Goal: Information Seeking & Learning: Learn about a topic

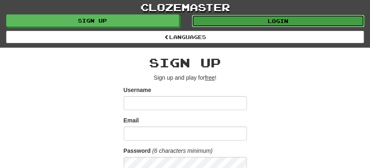
click at [268, 17] on link "Login" at bounding box center [278, 21] width 173 height 12
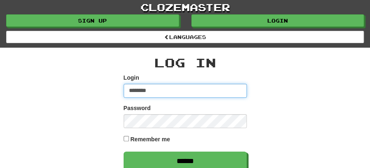
type input "********"
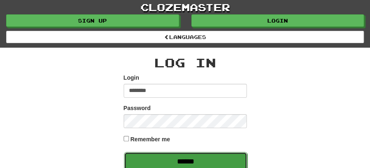
click at [181, 157] on input "******" at bounding box center [185, 161] width 123 height 19
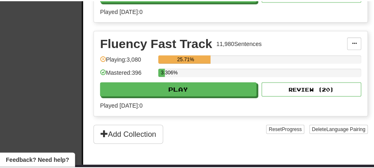
scroll to position [301, 0]
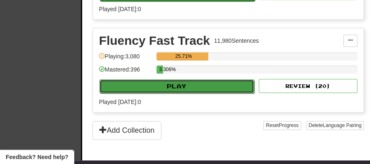
click at [179, 84] on button "Play" at bounding box center [176, 86] width 155 height 14
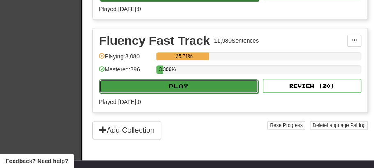
select select "**"
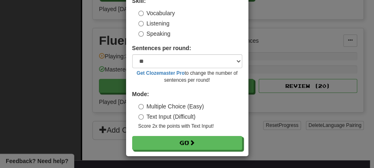
scroll to position [56, 0]
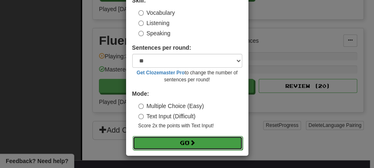
click at [177, 145] on button "Go" at bounding box center [188, 143] width 110 height 14
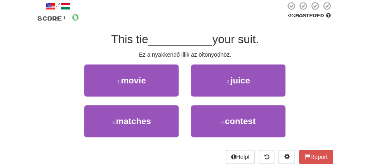
scroll to position [55, 0]
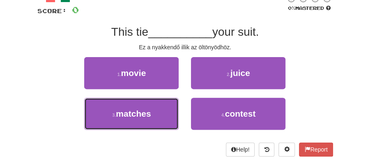
drag, startPoint x: 150, startPoint y: 113, endPoint x: 186, endPoint y: 96, distance: 40.1
click at [158, 109] on button "3 . matches" at bounding box center [131, 114] width 95 height 32
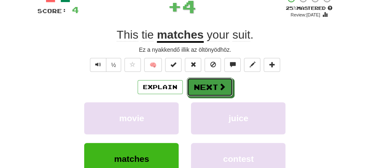
click at [211, 80] on button "Next" at bounding box center [210, 87] width 46 height 19
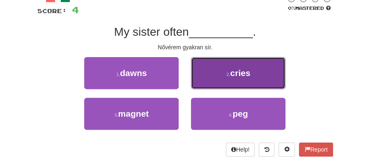
click at [215, 79] on button "2 . cries" at bounding box center [238, 73] width 95 height 32
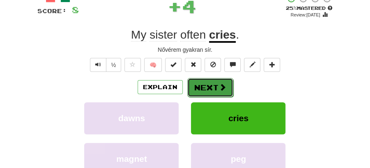
click at [208, 81] on button "Next" at bounding box center [210, 87] width 46 height 19
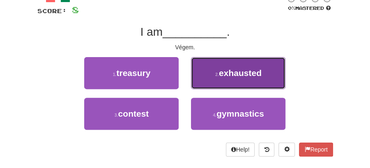
click at [214, 81] on button "2 . exhausted" at bounding box center [238, 73] width 95 height 32
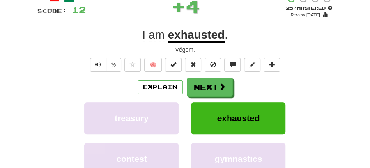
click at [209, 82] on button "Next" at bounding box center [210, 87] width 46 height 19
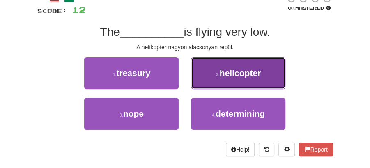
click at [212, 75] on button "2 . helicopter" at bounding box center [238, 73] width 95 height 32
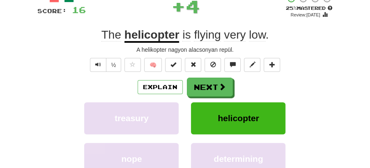
click at [203, 78] on button "Next" at bounding box center [210, 87] width 46 height 19
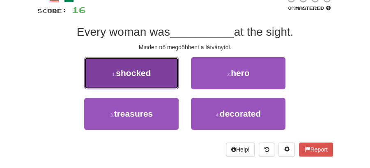
drag, startPoint x: 145, startPoint y: 74, endPoint x: 171, endPoint y: 75, distance: 25.5
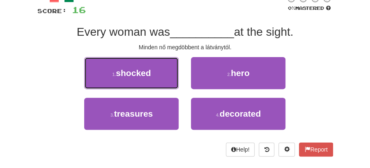
click at [145, 74] on span "shocked" at bounding box center [133, 72] width 35 height 9
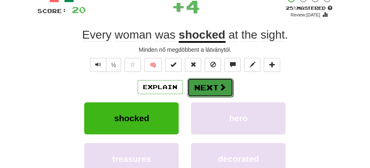
click at [204, 81] on button "Next" at bounding box center [210, 87] width 46 height 19
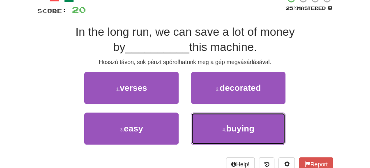
drag, startPoint x: 237, startPoint y: 122, endPoint x: 229, endPoint y: 113, distance: 12.8
click at [237, 121] on button "4 . buying" at bounding box center [238, 129] width 95 height 32
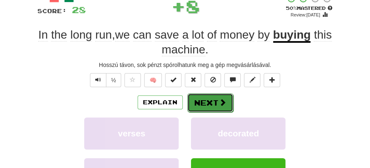
click at [209, 99] on button "Next" at bounding box center [210, 102] width 46 height 19
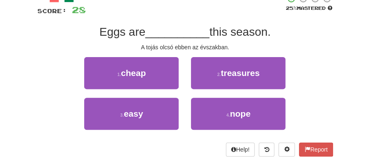
click at [334, 120] on div "/ Score: 28 25 % Mastered Eggs are __________ this season. A tojás olcsó ebben …" at bounding box center [185, 78] width 308 height 180
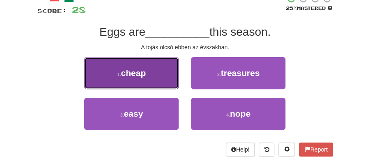
click at [152, 77] on button "1 . cheap" at bounding box center [131, 73] width 95 height 32
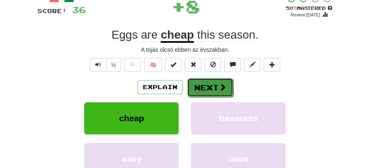
click at [219, 88] on span at bounding box center [222, 86] width 7 height 7
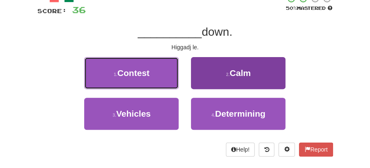
drag, startPoint x: 153, startPoint y: 72, endPoint x: 228, endPoint y: 70, distance: 74.8
click at [203, 90] on div "1 . Contest 2 . Calm" at bounding box center [185, 77] width 321 height 41
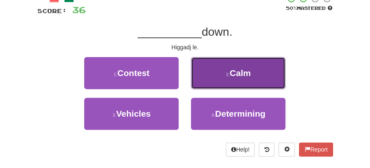
click at [228, 70] on button "2 . Calm" at bounding box center [238, 73] width 95 height 32
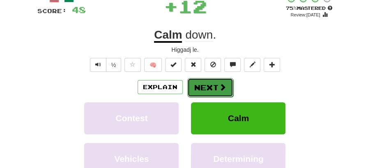
click at [207, 78] on button "Next" at bounding box center [210, 87] width 46 height 19
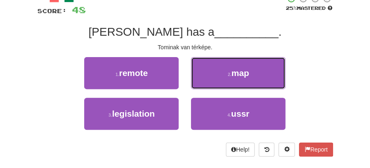
click at [226, 75] on button "2 . map" at bounding box center [238, 73] width 95 height 32
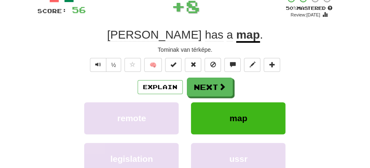
click at [215, 87] on button "Next" at bounding box center [210, 87] width 46 height 19
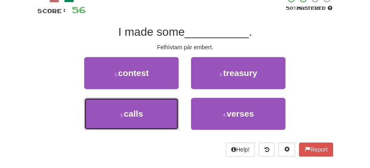
drag, startPoint x: 149, startPoint y: 106, endPoint x: 164, endPoint y: 98, distance: 17.5
click at [150, 104] on button "3 . calls" at bounding box center [131, 114] width 95 height 32
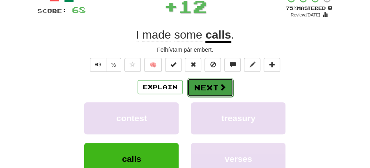
click at [203, 81] on button "Next" at bounding box center [210, 87] width 46 height 19
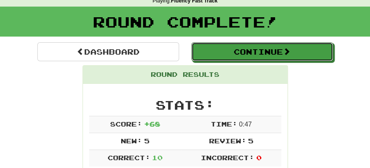
drag, startPoint x: 242, startPoint y: 55, endPoint x: 233, endPoint y: 55, distance: 9.1
click at [242, 55] on button "Continue" at bounding box center [263, 51] width 142 height 19
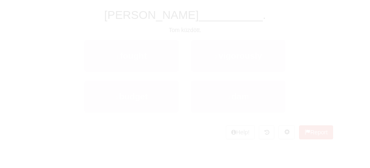
scroll to position [36, 0]
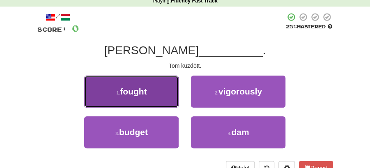
click at [163, 95] on button "1 . fought" at bounding box center [131, 92] width 95 height 32
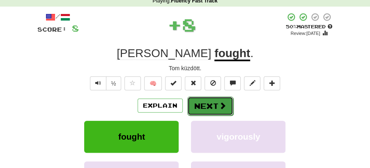
click at [195, 97] on button "Next" at bounding box center [210, 106] width 46 height 19
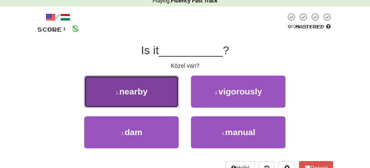
click at [160, 95] on button "1 . nearby" at bounding box center [131, 92] width 95 height 32
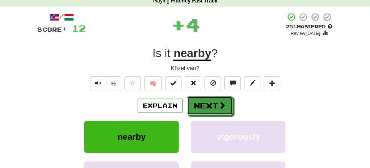
click at [215, 100] on button "Next" at bounding box center [210, 105] width 46 height 19
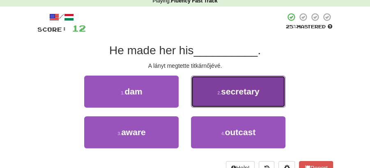
click at [234, 98] on button "2 . secretary" at bounding box center [238, 92] width 95 height 32
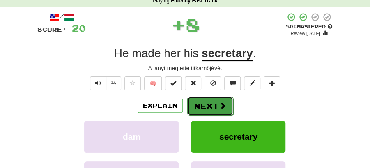
click at [225, 101] on button "Next" at bounding box center [210, 106] width 46 height 19
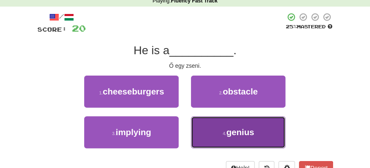
drag, startPoint x: 220, startPoint y: 135, endPoint x: 218, endPoint y: 116, distance: 19.1
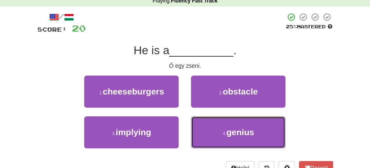
click at [220, 122] on button "4 . genius" at bounding box center [238, 132] width 95 height 32
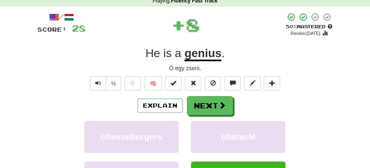
click at [212, 104] on button "Next" at bounding box center [210, 105] width 46 height 19
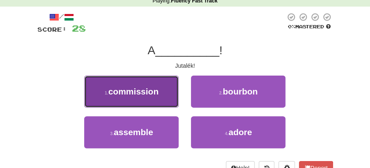
click at [157, 96] on button "1 . commission" at bounding box center [131, 92] width 95 height 32
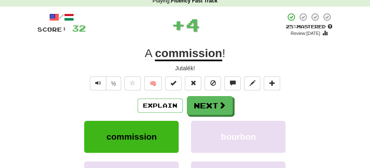
click at [228, 99] on button "Next" at bounding box center [210, 105] width 46 height 19
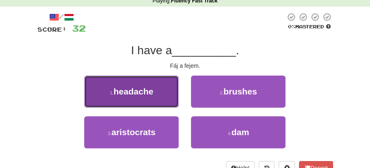
drag, startPoint x: 147, startPoint y: 94, endPoint x: 159, endPoint y: 96, distance: 11.7
click at [159, 96] on button "1 . headache" at bounding box center [131, 92] width 95 height 32
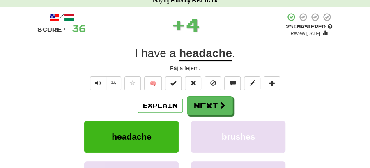
click at [238, 97] on div "Explain Next" at bounding box center [185, 105] width 296 height 19
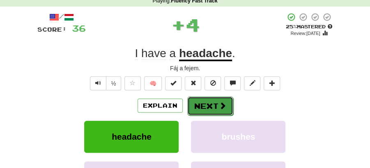
click at [219, 98] on button "Next" at bounding box center [210, 106] width 46 height 19
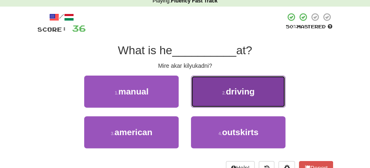
click at [242, 96] on span "driving" at bounding box center [240, 91] width 29 height 9
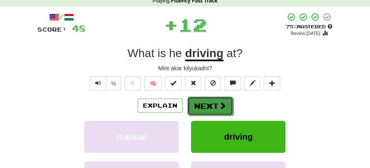
click at [221, 97] on button "Next" at bounding box center [210, 106] width 46 height 19
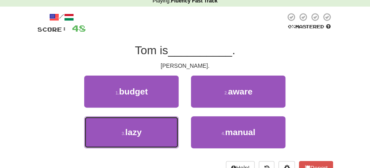
drag, startPoint x: 143, startPoint y: 129, endPoint x: 159, endPoint y: 116, distance: 20.2
click at [144, 128] on button "3 . lazy" at bounding box center [131, 132] width 95 height 32
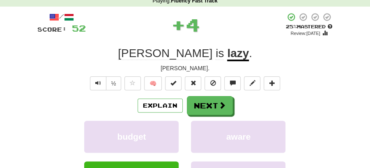
click at [186, 103] on div "Explain Next" at bounding box center [185, 105] width 296 height 19
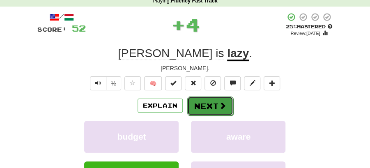
click at [206, 111] on button "Next" at bounding box center [210, 106] width 46 height 19
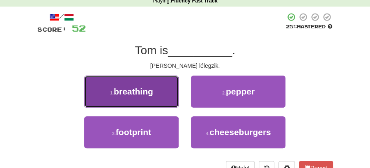
drag, startPoint x: 159, startPoint y: 90, endPoint x: 175, endPoint y: 95, distance: 17.2
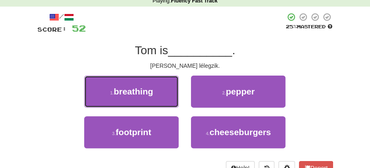
click at [159, 90] on button "1 . breathing" at bounding box center [131, 92] width 95 height 32
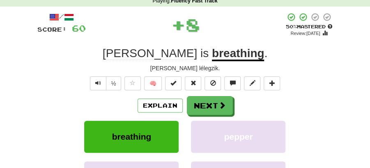
click at [243, 105] on div "Explain Next" at bounding box center [185, 105] width 296 height 19
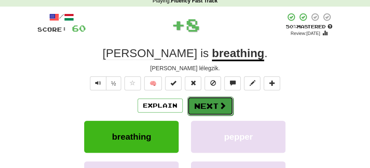
click at [215, 104] on button "Next" at bounding box center [210, 106] width 46 height 19
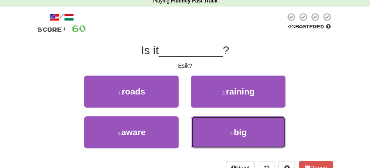
drag, startPoint x: 246, startPoint y: 133, endPoint x: 232, endPoint y: 118, distance: 20.4
click at [244, 130] on span "big" at bounding box center [240, 131] width 13 height 9
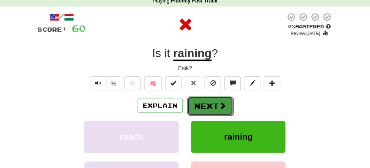
click at [216, 103] on button "Next" at bounding box center [210, 106] width 46 height 19
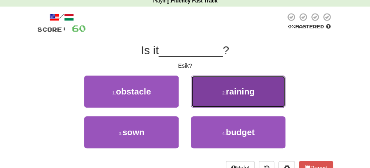
click at [226, 99] on button "2 . raining" at bounding box center [238, 92] width 95 height 32
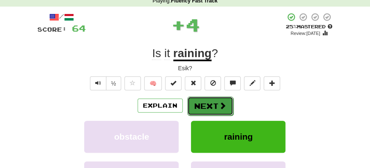
click at [207, 104] on button "Next" at bounding box center [210, 106] width 46 height 19
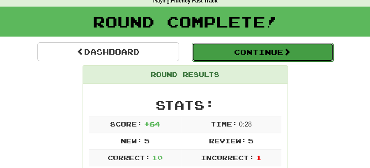
click at [239, 60] on button "Continue" at bounding box center [263, 52] width 142 height 19
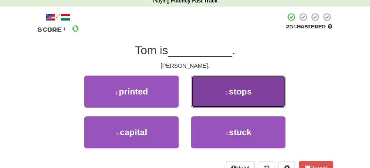
click at [215, 101] on button "2 . stops" at bounding box center [238, 92] width 95 height 32
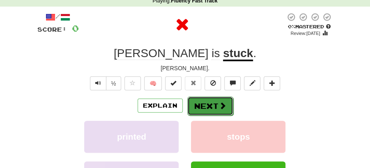
click at [210, 104] on button "Next" at bounding box center [210, 106] width 46 height 19
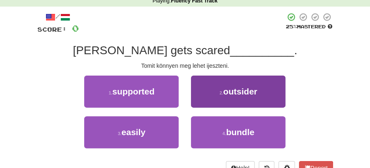
drag, startPoint x: 154, startPoint y: 115, endPoint x: 192, endPoint y: 98, distance: 41.2
click at [161, 113] on div "1 . supported" at bounding box center [131, 96] width 107 height 41
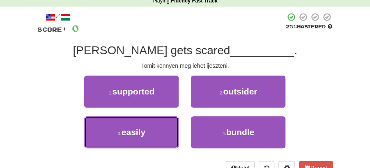
drag, startPoint x: 172, startPoint y: 125, endPoint x: 181, endPoint y: 118, distance: 11.2
click at [173, 122] on button "3 . easily" at bounding box center [131, 132] width 95 height 32
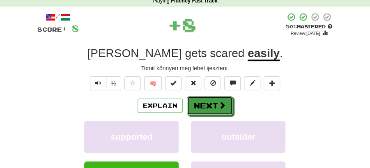
click at [208, 96] on div "Explain Next" at bounding box center [185, 105] width 296 height 19
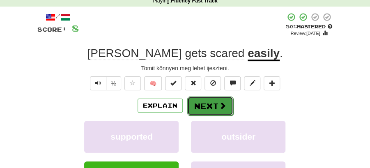
click at [201, 107] on button "Next" at bounding box center [210, 106] width 46 height 19
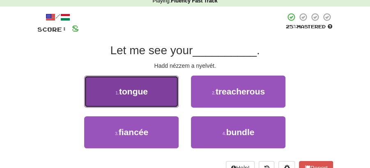
drag, startPoint x: 158, startPoint y: 98, endPoint x: 168, endPoint y: 100, distance: 10.1
click at [168, 100] on button "1 . tongue" at bounding box center [131, 92] width 95 height 32
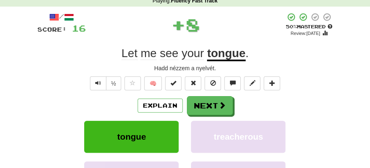
click at [237, 104] on div "Explain Next" at bounding box center [185, 105] width 296 height 19
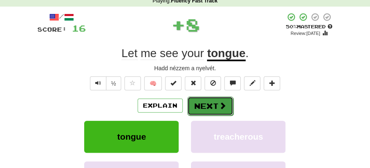
click at [207, 100] on button "Next" at bounding box center [210, 106] width 46 height 19
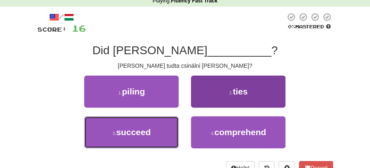
drag, startPoint x: 172, startPoint y: 125, endPoint x: 195, endPoint y: 103, distance: 31.4
click at [180, 117] on div "3 . succeed" at bounding box center [131, 136] width 107 height 41
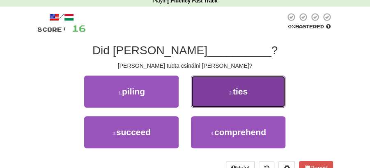
click at [195, 103] on button "2 . ties" at bounding box center [238, 92] width 95 height 32
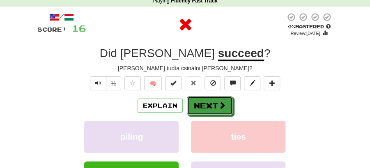
click at [195, 103] on button "Next" at bounding box center [210, 105] width 46 height 19
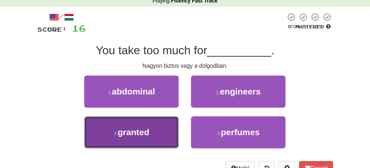
drag, startPoint x: 164, startPoint y: 127, endPoint x: 180, endPoint y: 117, distance: 18.7
click at [166, 126] on button "3 . granted" at bounding box center [131, 132] width 95 height 32
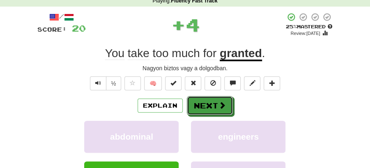
click at [203, 103] on button "Next" at bounding box center [210, 105] width 46 height 19
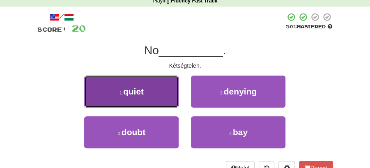
drag, startPoint x: 153, startPoint y: 93, endPoint x: 158, endPoint y: 96, distance: 5.6
click at [158, 96] on button "1 . quiet" at bounding box center [131, 92] width 95 height 32
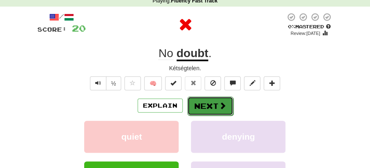
click at [213, 104] on button "Next" at bounding box center [210, 106] width 46 height 19
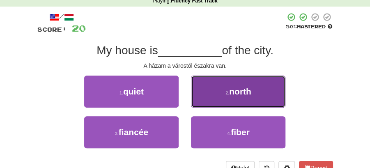
click at [244, 103] on button "2 . north" at bounding box center [238, 92] width 95 height 32
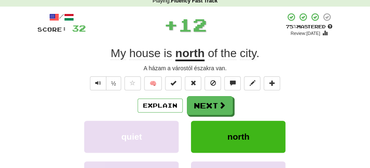
click at [212, 103] on button "Next" at bounding box center [210, 105] width 46 height 19
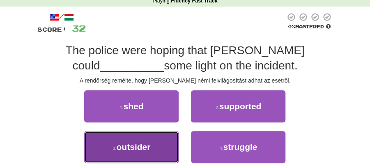
click at [162, 148] on button "3 . outsider" at bounding box center [131, 147] width 95 height 32
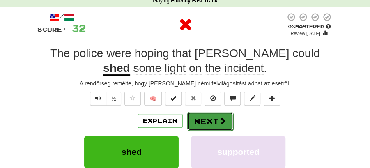
click at [212, 120] on button "Next" at bounding box center [210, 121] width 46 height 19
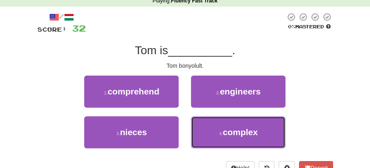
drag, startPoint x: 227, startPoint y: 132, endPoint x: 213, endPoint y: 115, distance: 22.3
click at [227, 132] on span "complex" at bounding box center [240, 131] width 35 height 9
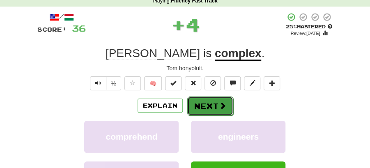
click at [211, 108] on button "Next" at bounding box center [210, 106] width 46 height 19
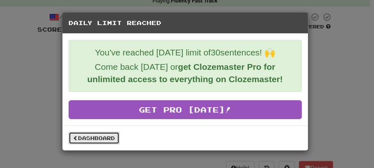
click at [79, 141] on link "Dashboard" at bounding box center [94, 138] width 51 height 12
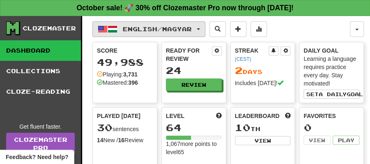
click at [205, 27] on button "English / Magyar" at bounding box center [148, 29] width 113 height 16
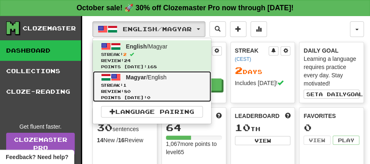
click at [166, 79] on link "Magyar / English Streak: 1 Review: 80 Points today: 0" at bounding box center [152, 86] width 118 height 31
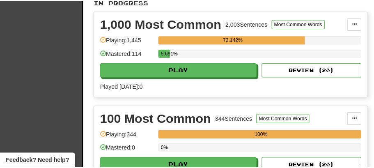
scroll to position [247, 0]
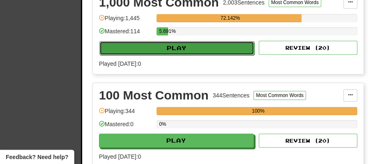
click at [189, 44] on button "Play" at bounding box center [176, 48] width 155 height 14
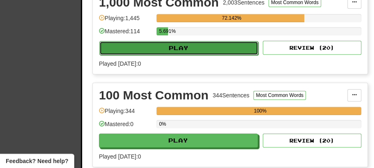
select select "**"
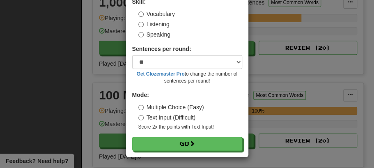
scroll to position [56, 0]
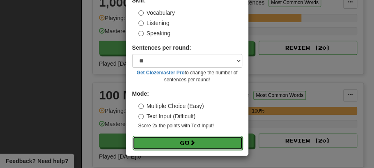
click at [182, 141] on button "Go" at bounding box center [188, 143] width 110 height 14
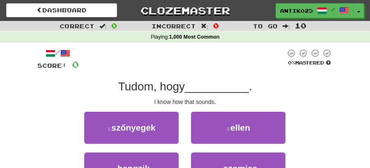
scroll to position [27, 0]
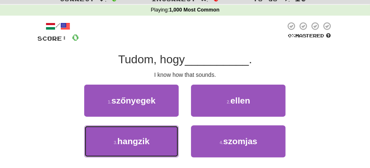
drag, startPoint x: 162, startPoint y: 147, endPoint x: 189, endPoint y: 127, distance: 33.4
click at [164, 146] on button "3 . hangzik" at bounding box center [131, 141] width 95 height 32
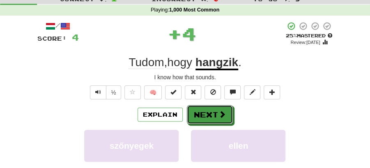
click at [209, 112] on button "Next" at bounding box center [210, 114] width 46 height 19
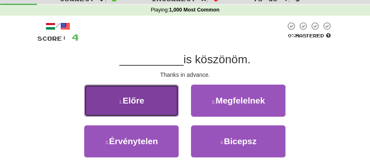
click at [154, 107] on button "1 . Előre" at bounding box center [131, 101] width 95 height 32
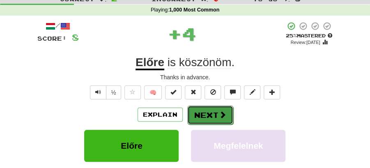
click at [204, 108] on button "Next" at bounding box center [210, 115] width 46 height 19
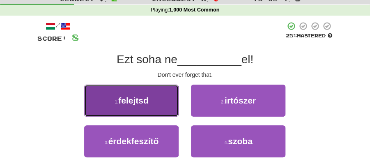
click at [145, 103] on span "felejtsd" at bounding box center [133, 100] width 30 height 9
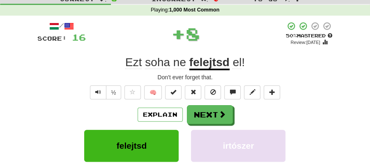
click at [195, 104] on div "/ Score: 16 + 8 50 % Mastered Review: 2025-10-24 Ezt soha ne felejtsd el ! Don'…" at bounding box center [185, 138] width 296 height 234
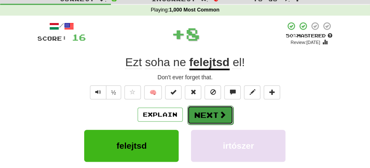
click at [201, 116] on button "Next" at bounding box center [210, 115] width 46 height 19
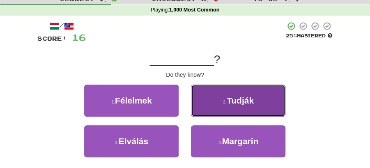
click at [231, 111] on button "2 . Tudják" at bounding box center [238, 101] width 95 height 32
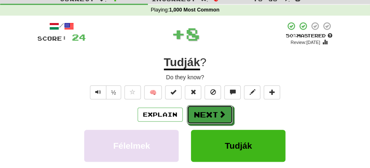
click at [211, 114] on button "Next" at bounding box center [210, 114] width 46 height 19
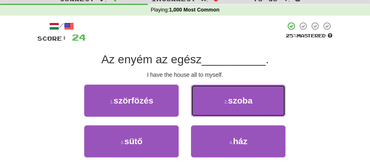
click at [242, 102] on span "szoba" at bounding box center [240, 100] width 25 height 9
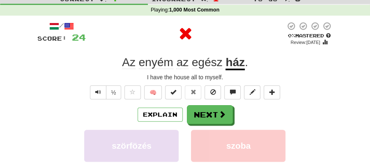
click at [214, 104] on div "/ Score: 24 0 % Mastered Review: 2025-10-14 Az enyém az egész ház . I have the …" at bounding box center [185, 138] width 296 height 234
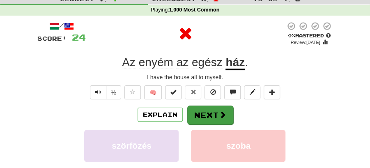
drag, startPoint x: 201, startPoint y: 102, endPoint x: 201, endPoint y: 108, distance: 6.2
click at [201, 103] on div "/ Score: 24 0 % Mastered Review: 2025-10-14 Az enyém az egész ház . I have the …" at bounding box center [185, 138] width 296 height 234
click at [201, 111] on button "Next" at bounding box center [210, 115] width 46 height 19
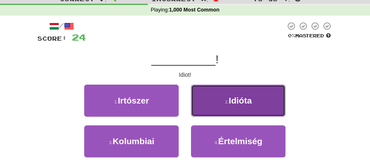
click at [222, 108] on button "2 . Idióta" at bounding box center [238, 101] width 95 height 32
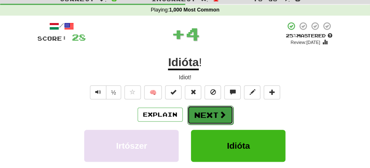
click at [206, 109] on button "Next" at bounding box center [210, 115] width 46 height 19
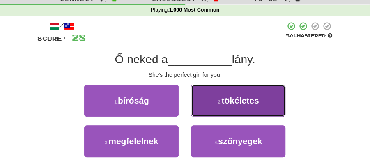
click at [218, 97] on button "2 . tökéletes" at bounding box center [238, 101] width 95 height 32
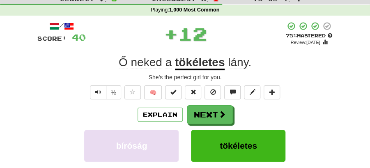
click at [211, 105] on button "Next" at bounding box center [210, 114] width 46 height 19
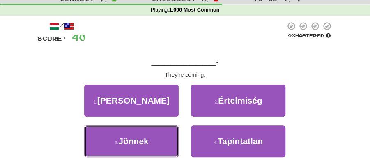
drag, startPoint x: 158, startPoint y: 137, endPoint x: 181, endPoint y: 125, distance: 26.1
click at [158, 137] on button "3 . Jönnek" at bounding box center [131, 141] width 95 height 32
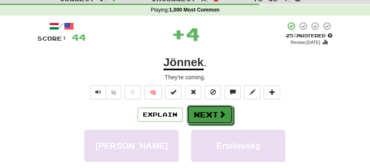
click at [197, 118] on button "Next" at bounding box center [210, 114] width 46 height 19
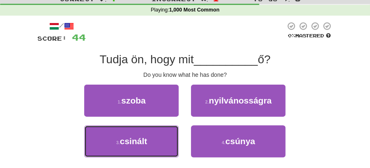
drag, startPoint x: 160, startPoint y: 136, endPoint x: 180, endPoint y: 126, distance: 22.1
click at [162, 134] on button "3 . csinált" at bounding box center [131, 141] width 95 height 32
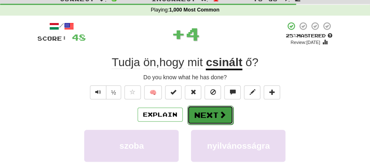
click at [222, 106] on button "Next" at bounding box center [210, 115] width 46 height 19
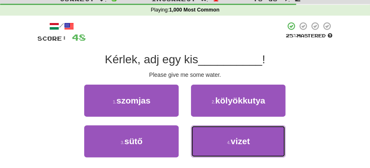
drag, startPoint x: 222, startPoint y: 143, endPoint x: 216, endPoint y: 125, distance: 19.4
click at [222, 142] on button "4 . vizet" at bounding box center [238, 141] width 95 height 32
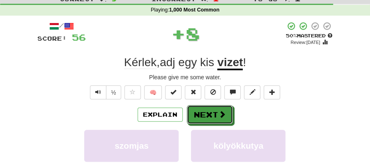
drag, startPoint x: 210, startPoint y: 113, endPoint x: 162, endPoint y: 82, distance: 57.0
click at [209, 111] on button "Next" at bounding box center [210, 114] width 46 height 19
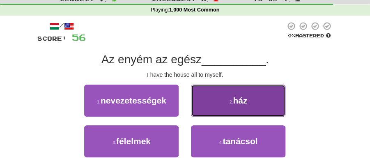
click at [237, 108] on button "2 . ház" at bounding box center [238, 101] width 95 height 32
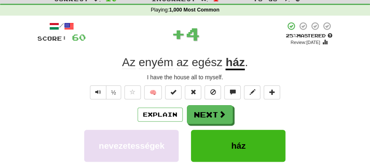
click at [210, 116] on button "Next" at bounding box center [210, 114] width 46 height 19
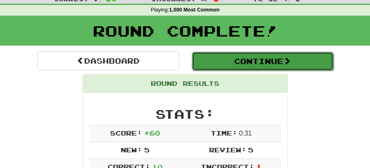
click at [235, 64] on button "Continue" at bounding box center [263, 61] width 142 height 19
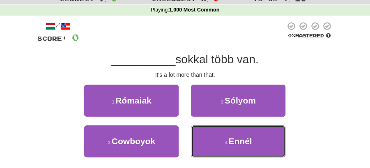
drag, startPoint x: 222, startPoint y: 141, endPoint x: 219, endPoint y: 127, distance: 13.9
click at [222, 134] on button "4 . Ennél" at bounding box center [238, 141] width 95 height 32
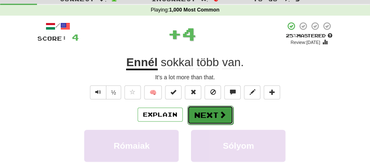
click at [210, 107] on button "Next" at bounding box center [210, 115] width 46 height 19
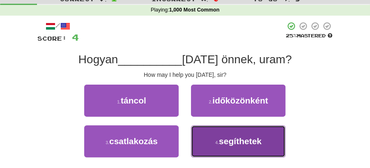
drag, startPoint x: 216, startPoint y: 143, endPoint x: 216, endPoint y: 134, distance: 9.0
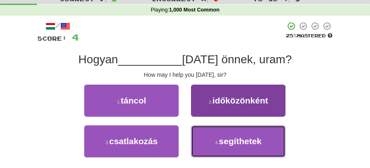
click at [216, 140] on small "4 ." at bounding box center [217, 142] width 4 height 5
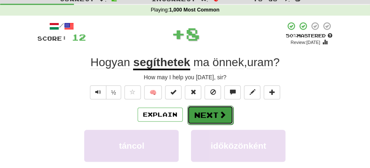
click at [212, 112] on button "Next" at bounding box center [210, 115] width 46 height 19
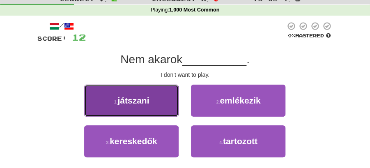
drag, startPoint x: 150, startPoint y: 109, endPoint x: 165, endPoint y: 110, distance: 14.8
click at [165, 110] on button "1 . játszani" at bounding box center [131, 101] width 95 height 32
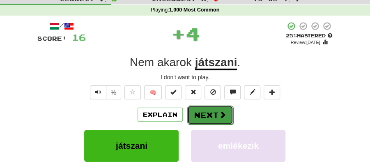
click at [205, 111] on button "Next" at bounding box center [210, 115] width 46 height 19
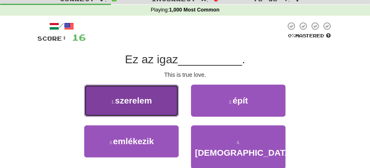
click at [157, 102] on button "1 . szerelem" at bounding box center [131, 101] width 95 height 32
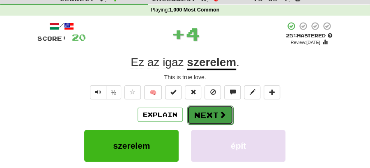
click at [204, 111] on button "Next" at bounding box center [210, 115] width 46 height 19
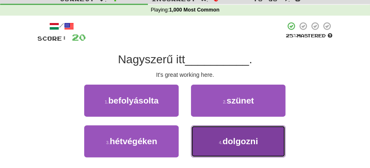
drag, startPoint x: 228, startPoint y: 146, endPoint x: 225, endPoint y: 124, distance: 22.0
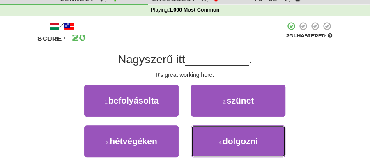
click at [228, 142] on button "4 . dolgozni" at bounding box center [238, 141] width 95 height 32
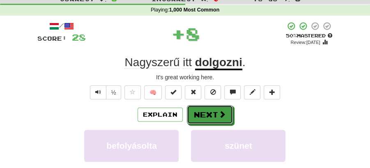
click at [215, 105] on button "Next" at bounding box center [210, 114] width 46 height 19
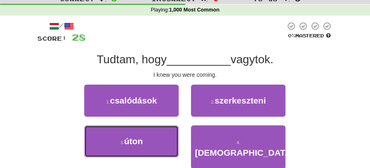
drag, startPoint x: 146, startPoint y: 135, endPoint x: 181, endPoint y: 127, distance: 36.3
click at [171, 132] on button "3 . úton" at bounding box center [131, 141] width 95 height 32
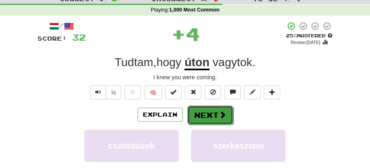
click at [204, 110] on button "Next" at bounding box center [210, 115] width 46 height 19
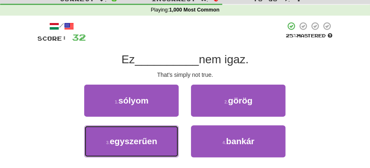
drag, startPoint x: 164, startPoint y: 136, endPoint x: 183, endPoint y: 126, distance: 21.5
click at [172, 134] on button "3 . egyszerűen" at bounding box center [131, 141] width 95 height 32
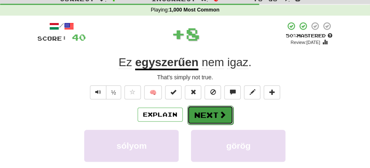
click at [195, 113] on button "Next" at bounding box center [210, 115] width 46 height 19
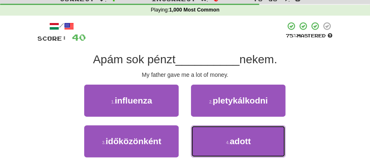
drag, startPoint x: 223, startPoint y: 138, endPoint x: 212, endPoint y: 127, distance: 15.4
click at [222, 138] on button "4 . adott" at bounding box center [238, 141] width 95 height 32
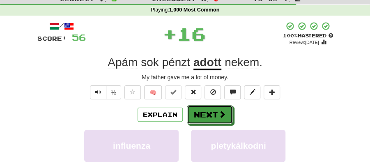
click at [202, 111] on button "Next" at bounding box center [210, 114] width 46 height 19
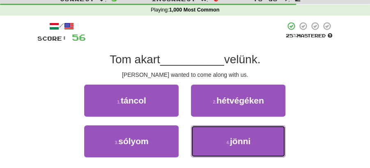
drag, startPoint x: 231, startPoint y: 134, endPoint x: 228, endPoint y: 127, distance: 7.6
click at [231, 134] on button "4 . jönni" at bounding box center [238, 141] width 95 height 32
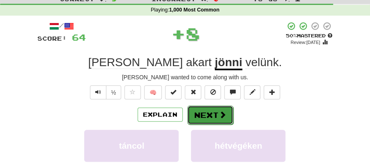
click at [212, 110] on button "Next" at bounding box center [210, 115] width 46 height 19
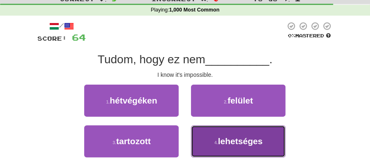
click at [227, 140] on span "lehetséges" at bounding box center [240, 140] width 45 height 9
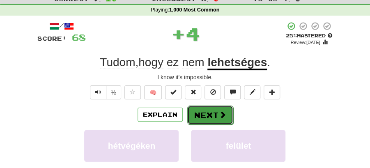
click at [208, 113] on button "Next" at bounding box center [210, 115] width 46 height 19
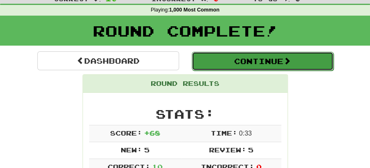
click at [209, 60] on button "Continue" at bounding box center [263, 61] width 142 height 19
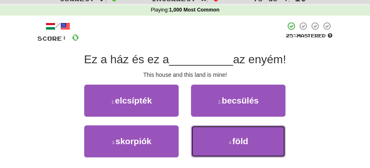
drag, startPoint x: 220, startPoint y: 145, endPoint x: 205, endPoint y: 125, distance: 25.7
click at [219, 138] on button "4 . föld" at bounding box center [238, 141] width 95 height 32
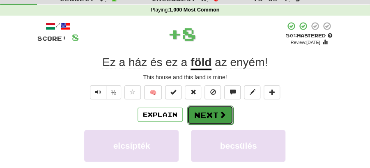
click at [194, 108] on button "Next" at bounding box center [210, 115] width 46 height 19
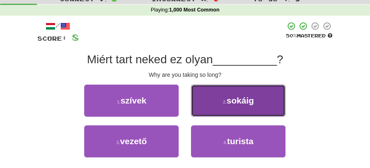
click at [231, 109] on button "2 . sokáig" at bounding box center [238, 101] width 95 height 32
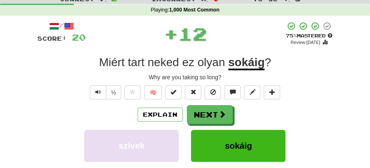
click at [214, 112] on button "Next" at bounding box center [210, 114] width 46 height 19
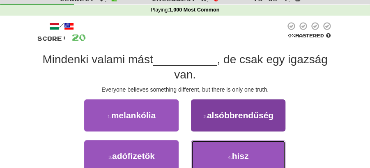
drag, startPoint x: 252, startPoint y: 163, endPoint x: 248, endPoint y: 159, distance: 5.2
click at [252, 163] on button "4 . hisz" at bounding box center [238, 156] width 95 height 32
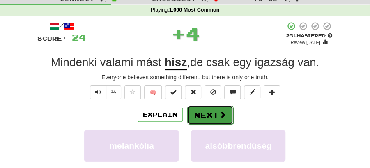
click at [205, 120] on button "Next" at bounding box center [210, 115] width 46 height 19
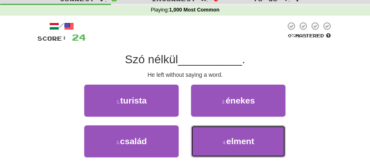
drag, startPoint x: 226, startPoint y: 145, endPoint x: 220, endPoint y: 126, distance: 19.8
click at [226, 142] on button "4 . elment" at bounding box center [238, 141] width 95 height 32
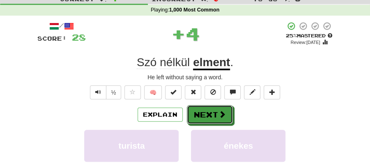
click at [213, 111] on button "Next" at bounding box center [210, 114] width 46 height 19
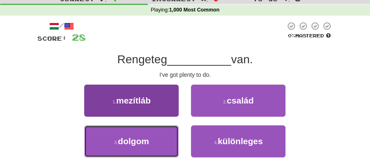
drag, startPoint x: 155, startPoint y: 139, endPoint x: 165, endPoint y: 132, distance: 13.0
click at [160, 135] on button "3 . dolgom" at bounding box center [131, 141] width 95 height 32
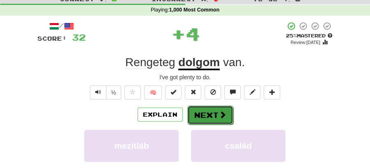
click at [197, 111] on button "Next" at bounding box center [210, 115] width 46 height 19
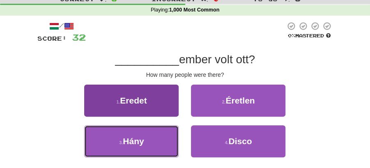
drag, startPoint x: 155, startPoint y: 142, endPoint x: 175, endPoint y: 132, distance: 22.6
click at [165, 136] on button "3 . Hány" at bounding box center [131, 141] width 95 height 32
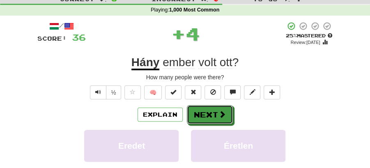
drag, startPoint x: 209, startPoint y: 111, endPoint x: 162, endPoint y: 70, distance: 62.0
click at [209, 110] on button "Next" at bounding box center [210, 114] width 46 height 19
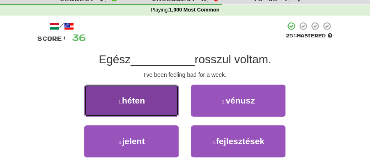
drag, startPoint x: 146, startPoint y: 103, endPoint x: 152, endPoint y: 104, distance: 5.9
click at [152, 104] on button "1 . héten" at bounding box center [131, 101] width 95 height 32
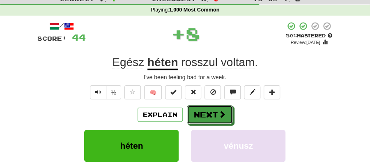
click at [219, 111] on span at bounding box center [222, 114] width 7 height 7
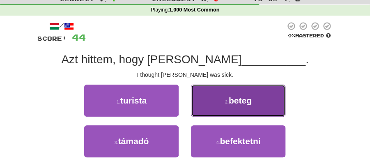
click at [214, 107] on button "2 . beteg" at bounding box center [238, 101] width 95 height 32
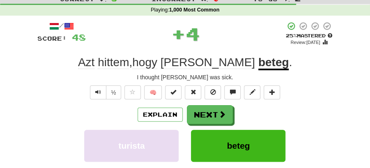
click at [198, 113] on button "Next" at bounding box center [210, 114] width 46 height 19
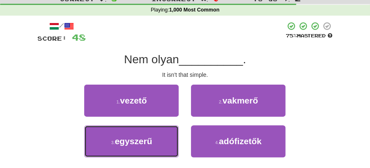
drag, startPoint x: 160, startPoint y: 137, endPoint x: 178, endPoint y: 126, distance: 21.1
click at [168, 132] on button "3 . egyszerű" at bounding box center [131, 141] width 95 height 32
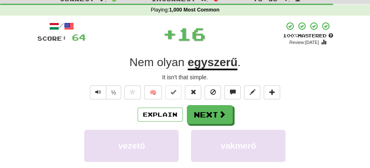
click at [211, 113] on button "Next" at bounding box center [210, 114] width 46 height 19
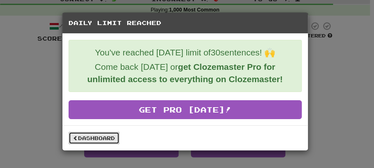
click at [90, 133] on link "Dashboard" at bounding box center [94, 138] width 51 height 12
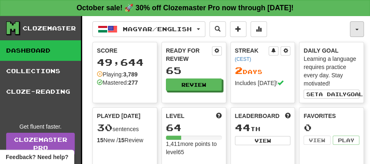
click at [355, 29] on span "button" at bounding box center [356, 30] width 3 height 2
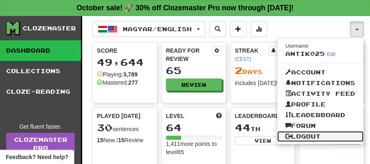
click at [297, 136] on link "Logout" at bounding box center [320, 136] width 86 height 11
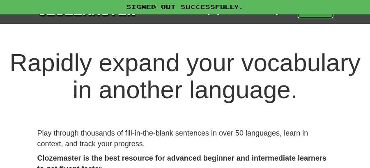
click at [311, 15] on link "Play" at bounding box center [316, 12] width 36 height 14
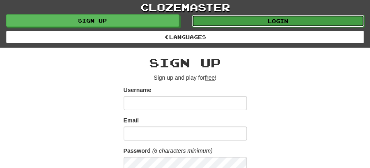
click at [279, 18] on link "Login" at bounding box center [278, 21] width 173 height 12
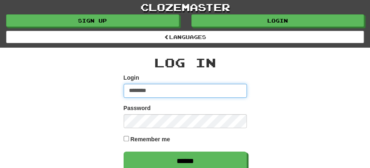
type input "********"
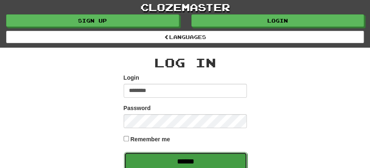
click at [189, 161] on input "******" at bounding box center [185, 161] width 123 height 19
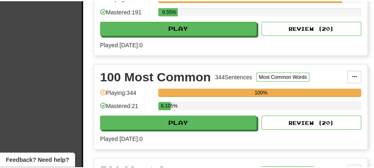
scroll to position [274, 0]
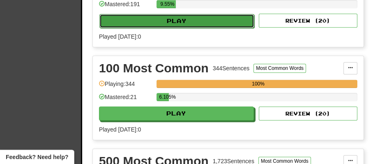
click at [175, 14] on button "Play" at bounding box center [176, 21] width 155 height 14
select select "**"
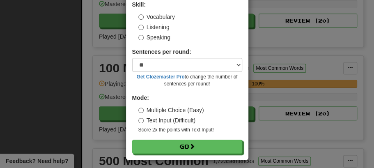
scroll to position [56, 0]
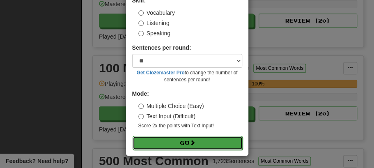
click at [182, 148] on button "Go" at bounding box center [188, 143] width 110 height 14
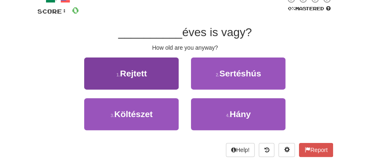
scroll to position [55, 0]
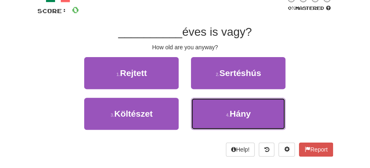
drag, startPoint x: 223, startPoint y: 113, endPoint x: 219, endPoint y: 96, distance: 16.8
click at [222, 109] on button "4 . [GEOGRAPHIC_DATA]" at bounding box center [238, 114] width 95 height 32
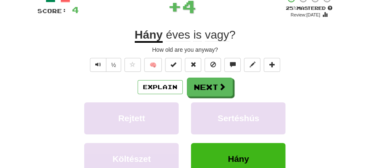
click at [212, 78] on div "Explain Next" at bounding box center [185, 87] width 296 height 19
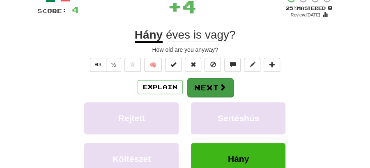
drag, startPoint x: 234, startPoint y: 93, endPoint x: 203, endPoint y: 85, distance: 31.4
click at [226, 93] on div "Explain Next" at bounding box center [185, 87] width 296 height 19
click at [215, 88] on button "Next" at bounding box center [210, 87] width 46 height 19
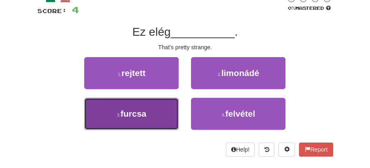
drag, startPoint x: 165, startPoint y: 107, endPoint x: 174, endPoint y: 98, distance: 12.8
click at [165, 107] on button "3 . furcsa" at bounding box center [131, 114] width 95 height 32
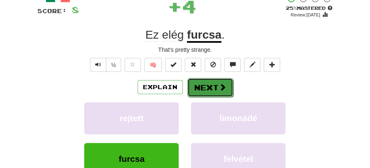
click at [197, 79] on button "Next" at bounding box center [210, 87] width 46 height 19
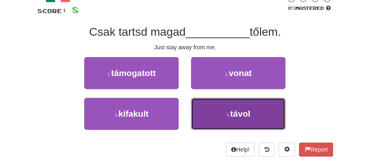
click at [238, 109] on span "távol" at bounding box center [240, 113] width 20 height 9
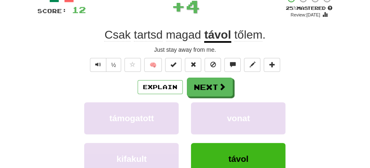
click at [213, 76] on div "/ Score: 12 + 4 25 % Mastered Review: 2025-10-15 Csak tartsd magad távol tőlem …" at bounding box center [185, 111] width 296 height 234
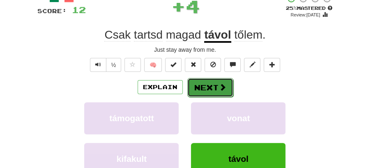
click at [209, 80] on button "Next" at bounding box center [210, 87] width 46 height 19
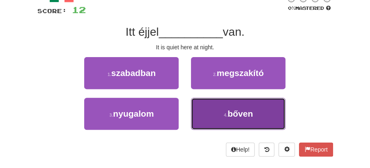
click at [226, 113] on small "4 ." at bounding box center [226, 115] width 4 height 5
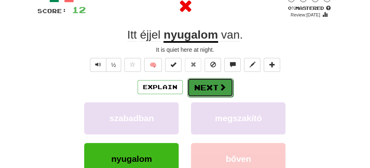
click at [210, 87] on button "Next" at bounding box center [210, 87] width 46 height 19
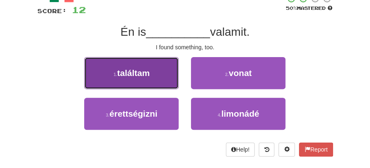
drag, startPoint x: 148, startPoint y: 76, endPoint x: 178, endPoint y: 76, distance: 30.4
click at [150, 76] on span "találtam" at bounding box center [133, 72] width 32 height 9
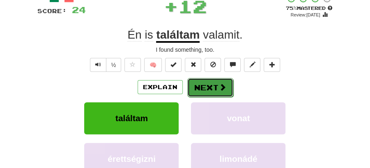
click at [199, 79] on button "Next" at bounding box center [210, 87] width 46 height 19
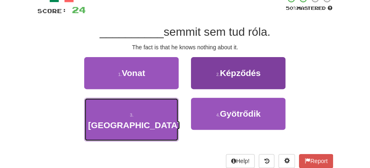
drag, startPoint x: 170, startPoint y: 115, endPoint x: 220, endPoint y: 85, distance: 58.6
click at [181, 109] on div "3 . Valójában" at bounding box center [131, 124] width 107 height 52
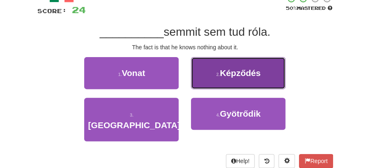
click at [221, 84] on button "2 . Képződés" at bounding box center [238, 73] width 95 height 32
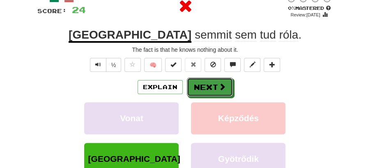
click at [221, 84] on span at bounding box center [222, 86] width 7 height 7
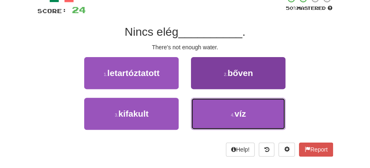
drag, startPoint x: 244, startPoint y: 118, endPoint x: 234, endPoint y: 102, distance: 19.0
click at [241, 110] on span "víz" at bounding box center [241, 113] width 12 height 9
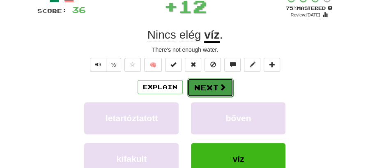
click at [206, 83] on button "Next" at bounding box center [210, 87] width 46 height 19
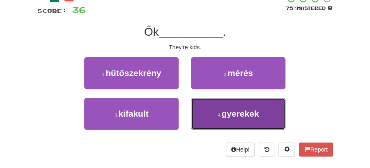
click at [240, 118] on span "gyerekek" at bounding box center [240, 113] width 37 height 9
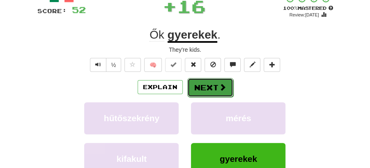
click at [220, 85] on span at bounding box center [222, 86] width 7 height 7
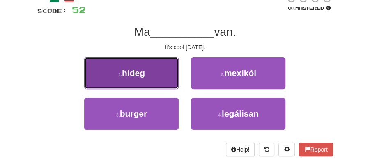
drag, startPoint x: 130, startPoint y: 78, endPoint x: 149, endPoint y: 77, distance: 18.9
click at [149, 77] on button "1 . hideg" at bounding box center [131, 73] width 95 height 32
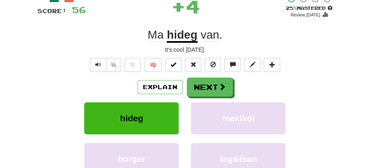
click at [185, 81] on div "Explain Next" at bounding box center [185, 87] width 296 height 19
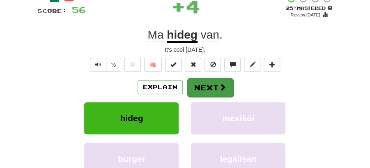
drag, startPoint x: 185, startPoint y: 81, endPoint x: 203, endPoint y: 85, distance: 18.9
click at [191, 83] on div "Explain Next" at bounding box center [185, 87] width 296 height 19
click at [204, 85] on button "Next" at bounding box center [210, 87] width 46 height 19
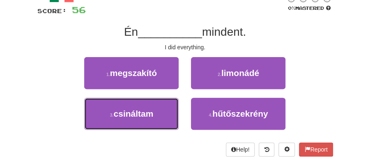
drag, startPoint x: 171, startPoint y: 116, endPoint x: 195, endPoint y: 98, distance: 30.2
click at [176, 111] on button "3 . csináltam" at bounding box center [131, 114] width 95 height 32
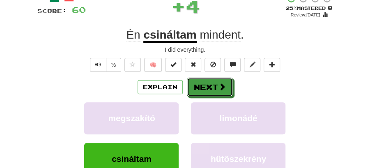
click at [223, 83] on span at bounding box center [222, 86] width 7 height 7
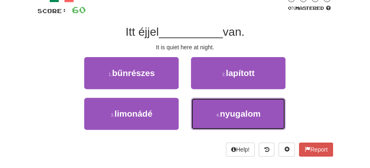
drag, startPoint x: 242, startPoint y: 111, endPoint x: 233, endPoint y: 97, distance: 15.7
click at [242, 110] on span "nyugalom" at bounding box center [240, 113] width 41 height 9
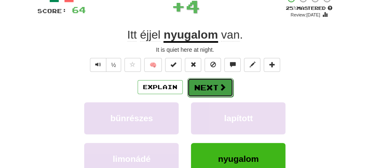
click at [213, 79] on button "Next" at bounding box center [210, 87] width 46 height 19
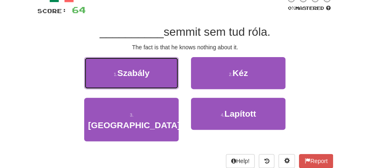
drag, startPoint x: 148, startPoint y: 77, endPoint x: 243, endPoint y: 136, distance: 111.7
click at [242, 140] on div "/ Score: 64 0 % Mastered __________ semmit sem tud róla. The fact is that he kn…" at bounding box center [185, 81] width 296 height 174
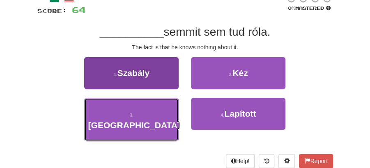
drag, startPoint x: 159, startPoint y: 111, endPoint x: 178, endPoint y: 102, distance: 21.1
click at [165, 108] on button "3 . Valójában" at bounding box center [131, 120] width 95 height 44
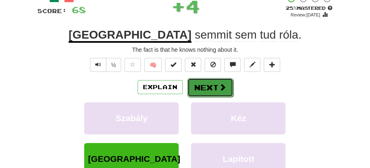
click at [225, 78] on button "Next" at bounding box center [210, 87] width 46 height 19
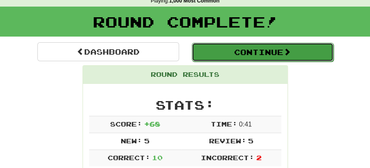
click at [230, 52] on button "Continue" at bounding box center [263, 52] width 142 height 19
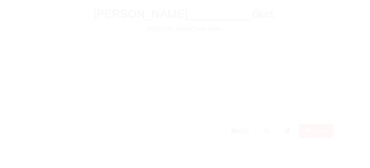
scroll to position [36, 0]
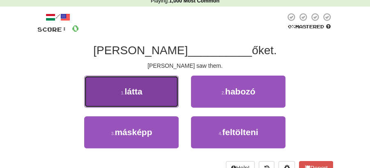
click at [131, 96] on button "1 . látta" at bounding box center [131, 92] width 95 height 32
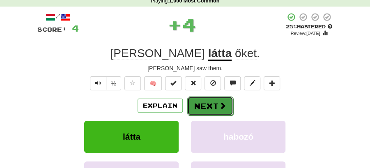
click at [205, 101] on button "Next" at bounding box center [210, 106] width 46 height 19
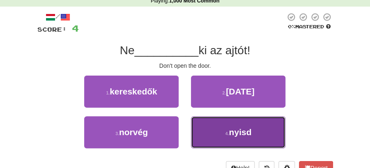
click at [234, 135] on span "nyisd" at bounding box center [240, 131] width 23 height 9
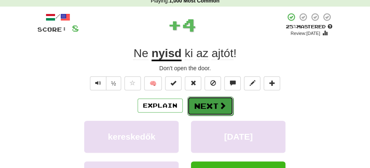
click at [213, 110] on button "Next" at bounding box center [210, 106] width 46 height 19
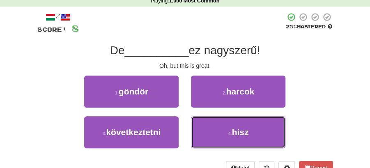
drag, startPoint x: 234, startPoint y: 136, endPoint x: 219, endPoint y: 115, distance: 25.3
click at [233, 132] on span "hisz" at bounding box center [240, 131] width 17 height 9
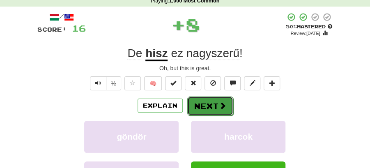
click at [208, 104] on button "Next" at bounding box center [210, 106] width 46 height 19
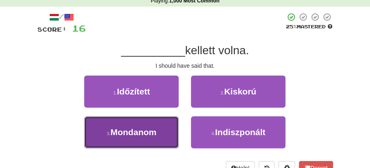
click at [178, 128] on button "3 . Mondanom" at bounding box center [131, 132] width 95 height 32
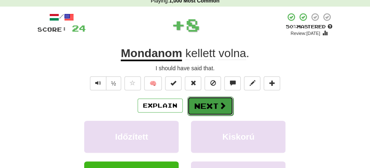
click at [201, 101] on button "Next" at bounding box center [210, 106] width 46 height 19
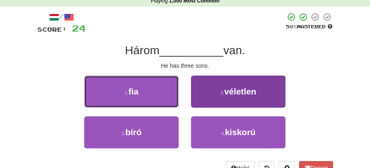
drag, startPoint x: 160, startPoint y: 96, endPoint x: 224, endPoint y: 97, distance: 64.1
click at [181, 97] on div "1 . fia" at bounding box center [131, 96] width 107 height 41
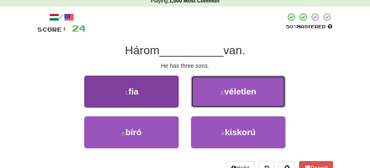
drag, startPoint x: 224, startPoint y: 97, endPoint x: 123, endPoint y: 92, distance: 101.2
click at [123, 92] on div "1 . fia 2 . véletlen" at bounding box center [185, 96] width 321 height 41
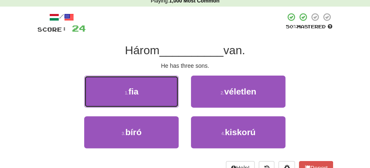
drag, startPoint x: 123, startPoint y: 92, endPoint x: 166, endPoint y: 94, distance: 42.8
click at [124, 92] on button "1 . fia" at bounding box center [131, 92] width 95 height 32
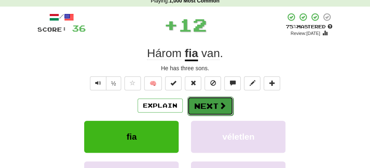
click at [226, 102] on button "Next" at bounding box center [210, 106] width 46 height 19
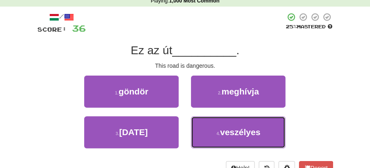
drag, startPoint x: 229, startPoint y: 137, endPoint x: 215, endPoint y: 115, distance: 26.6
click at [229, 134] on button "4 . veszélyes" at bounding box center [238, 132] width 95 height 32
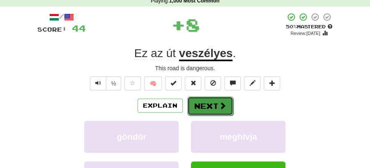
click at [206, 104] on button "Next" at bounding box center [210, 106] width 46 height 19
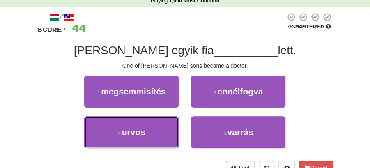
drag, startPoint x: 148, startPoint y: 129, endPoint x: 168, endPoint y: 115, distance: 24.2
click at [151, 126] on button "3 . orvos" at bounding box center [131, 132] width 95 height 32
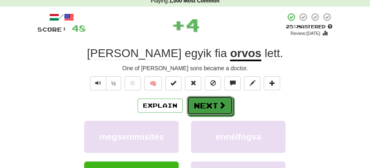
click at [219, 98] on button "Next" at bounding box center [210, 105] width 46 height 19
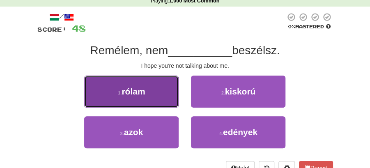
drag, startPoint x: 148, startPoint y: 95, endPoint x: 166, endPoint y: 95, distance: 17.7
click at [166, 95] on button "1 . rólam" at bounding box center [131, 92] width 95 height 32
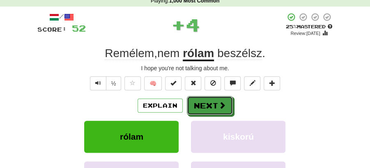
click at [215, 106] on button "Next" at bounding box center [210, 105] width 46 height 19
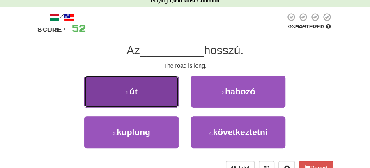
click at [166, 97] on button "1 . út" at bounding box center [131, 92] width 95 height 32
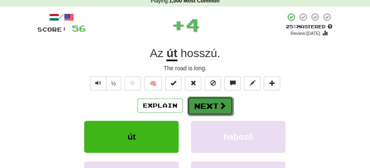
click at [202, 101] on button "Next" at bounding box center [210, 106] width 46 height 19
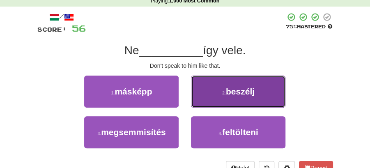
click at [229, 98] on button "2 . beszélj" at bounding box center [238, 92] width 95 height 32
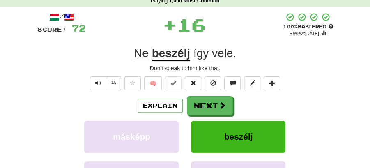
click at [207, 95] on div "/ Score: 72 + 16 100 % Mastered Review: 2026-04-12 Ne beszélj így vele . Don't …" at bounding box center [185, 129] width 296 height 234
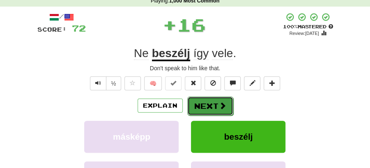
click at [199, 102] on button "Next" at bounding box center [210, 106] width 46 height 19
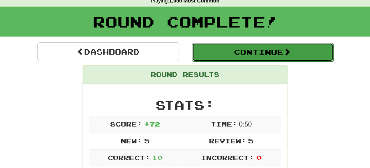
click at [210, 47] on button "Continue" at bounding box center [263, 52] width 142 height 19
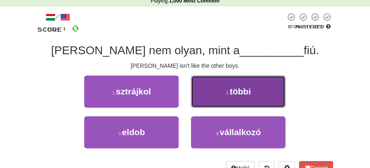
click at [219, 101] on button "2 . többi" at bounding box center [238, 92] width 95 height 32
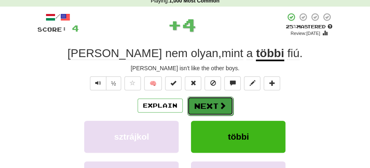
click at [204, 103] on button "Next" at bounding box center [210, 106] width 46 height 19
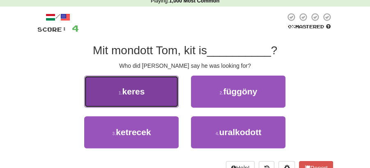
click at [155, 98] on button "1 . keres" at bounding box center [131, 92] width 95 height 32
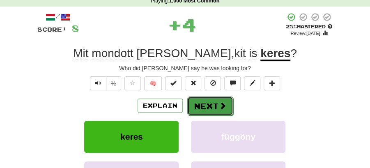
click at [205, 99] on button "Next" at bounding box center [210, 106] width 46 height 19
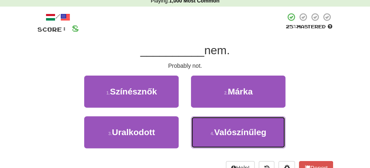
click at [247, 127] on span "Valószínűleg" at bounding box center [240, 131] width 52 height 9
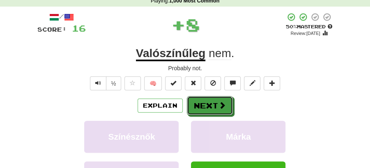
click at [213, 99] on button "Next" at bounding box center [210, 105] width 46 height 19
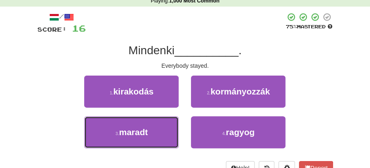
drag, startPoint x: 141, startPoint y: 126, endPoint x: 164, endPoint y: 116, distance: 25.8
click at [149, 122] on button "3 . maradt" at bounding box center [131, 132] width 95 height 32
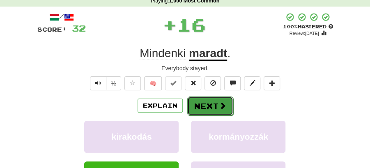
click at [205, 100] on button "Next" at bounding box center [210, 106] width 46 height 19
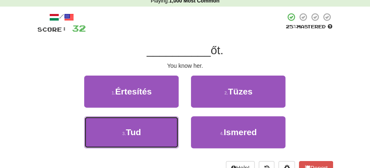
drag, startPoint x: 145, startPoint y: 130, endPoint x: 172, endPoint y: 117, distance: 29.8
click at [158, 123] on button "3 . Tud" at bounding box center [131, 132] width 95 height 32
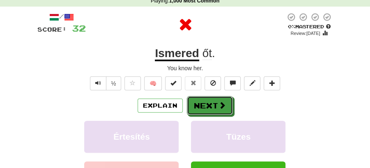
click at [217, 99] on button "Next" at bounding box center [210, 105] width 46 height 19
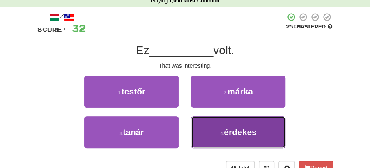
drag, startPoint x: 225, startPoint y: 138, endPoint x: 223, endPoint y: 117, distance: 21.0
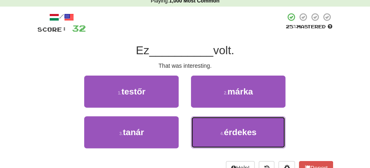
click at [225, 136] on button "4 . érdekes" at bounding box center [238, 132] width 95 height 32
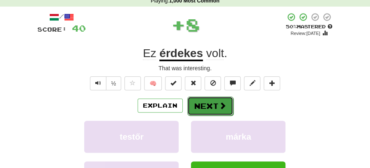
click at [219, 103] on span at bounding box center [222, 105] width 7 height 7
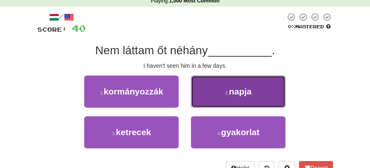
click at [235, 92] on span "napja" at bounding box center [240, 91] width 23 height 9
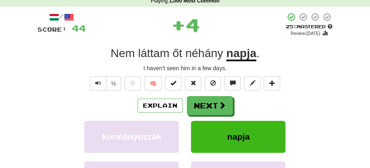
click at [203, 100] on button "Next" at bounding box center [210, 105] width 46 height 19
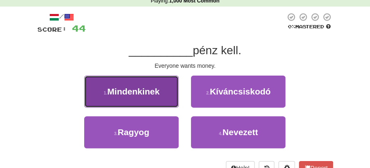
click at [164, 92] on button "1 . Mindenkinek" at bounding box center [131, 92] width 95 height 32
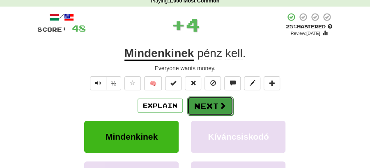
click at [193, 97] on button "Next" at bounding box center [210, 106] width 46 height 19
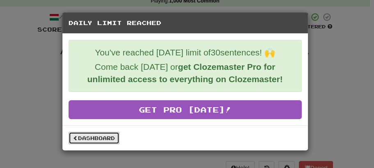
click at [101, 136] on link "Dashboard" at bounding box center [94, 138] width 51 height 12
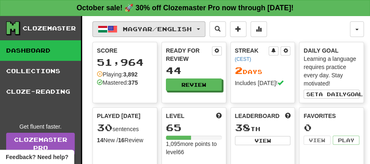
click at [205, 28] on button "Magyar / English" at bounding box center [148, 29] width 113 height 16
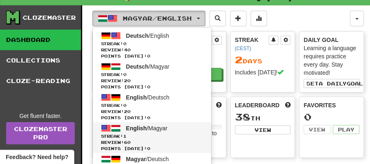
scroll to position [27, 0]
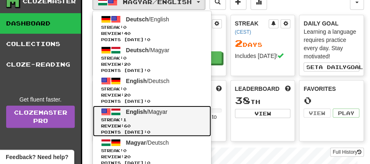
click at [161, 113] on span "English / Magyar" at bounding box center [147, 111] width 42 height 7
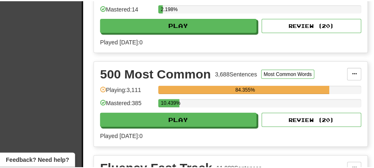
scroll to position [301, 0]
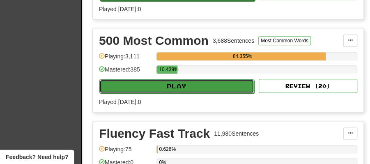
click at [193, 84] on button "Play" at bounding box center [176, 86] width 155 height 14
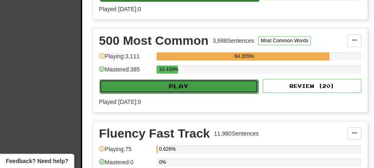
select select "**"
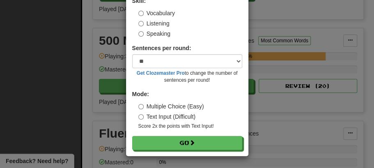
scroll to position [56, 0]
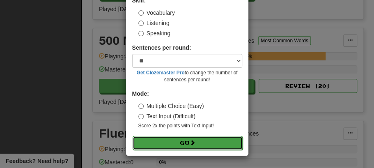
click at [184, 146] on button "Go" at bounding box center [188, 143] width 110 height 14
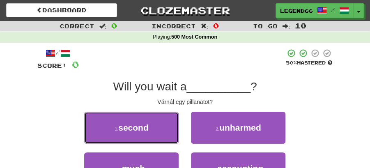
drag, startPoint x: 166, startPoint y: 132, endPoint x: 180, endPoint y: 130, distance: 14.5
click at [169, 132] on button "1 . second" at bounding box center [131, 128] width 95 height 32
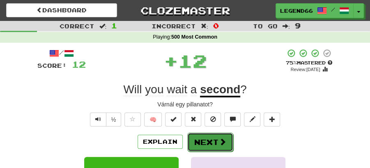
click at [197, 136] on button "Next" at bounding box center [210, 142] width 46 height 19
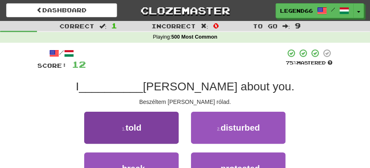
scroll to position [27, 0]
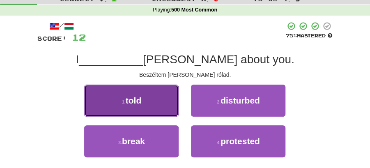
click at [168, 114] on button "1 . told" at bounding box center [131, 101] width 95 height 32
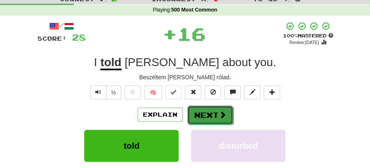
click at [198, 108] on button "Next" at bounding box center [210, 115] width 46 height 19
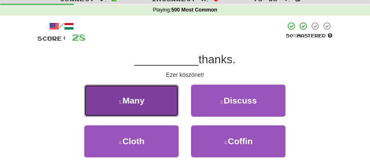
click at [159, 111] on button "1 . Many" at bounding box center [131, 101] width 95 height 32
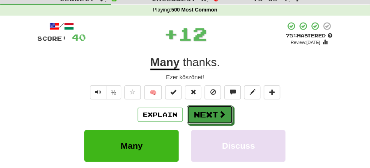
click at [205, 110] on button "Next" at bounding box center [210, 114] width 46 height 19
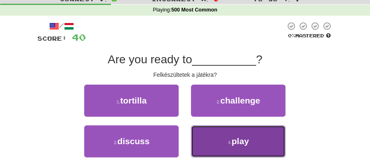
click at [203, 132] on button "4 . play" at bounding box center [238, 141] width 95 height 32
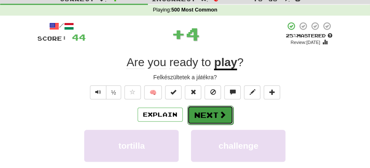
click at [203, 110] on button "Next" at bounding box center [210, 115] width 46 height 19
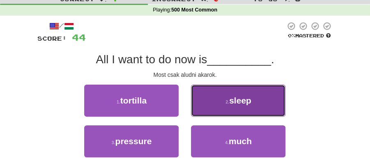
click at [221, 106] on button "2 . sleep" at bounding box center [238, 101] width 95 height 32
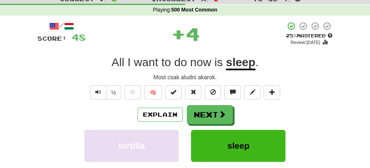
click at [210, 111] on button "Next" at bounding box center [210, 114] width 46 height 19
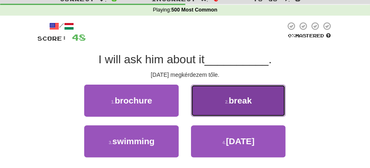
click at [209, 108] on button "2 . break" at bounding box center [238, 101] width 95 height 32
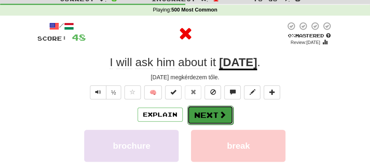
click at [206, 109] on button "Next" at bounding box center [210, 115] width 46 height 19
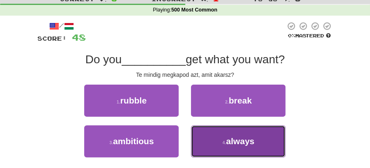
click at [217, 141] on button "4 . always" at bounding box center [238, 141] width 95 height 32
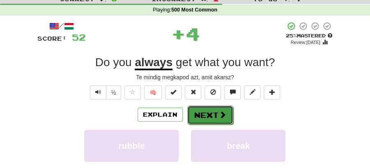
click at [201, 110] on button "Next" at bounding box center [210, 115] width 46 height 19
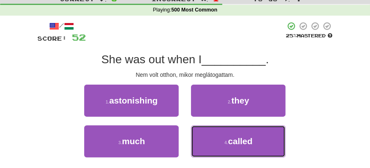
drag, startPoint x: 208, startPoint y: 142, endPoint x: 207, endPoint y: 128, distance: 14.0
click at [208, 141] on button "4 . called" at bounding box center [238, 141] width 95 height 32
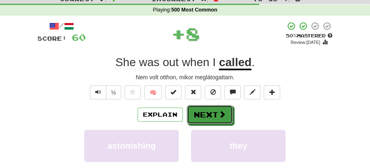
click at [194, 107] on button "Next" at bounding box center [210, 114] width 46 height 19
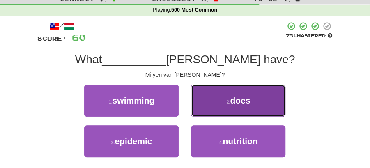
click at [233, 102] on span "does" at bounding box center [240, 100] width 20 height 9
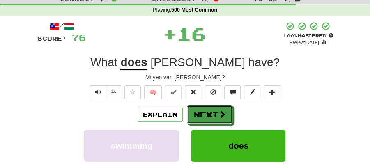
click at [218, 108] on button "Next" at bounding box center [210, 114] width 46 height 19
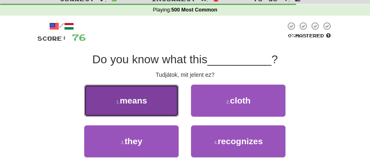
click at [159, 102] on button "1 . means" at bounding box center [131, 101] width 95 height 32
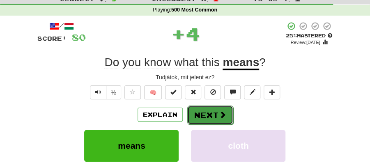
click at [220, 111] on span at bounding box center [222, 114] width 7 height 7
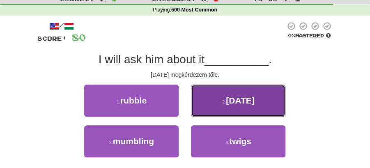
click at [236, 108] on button "2 . [DATE]" at bounding box center [238, 101] width 95 height 32
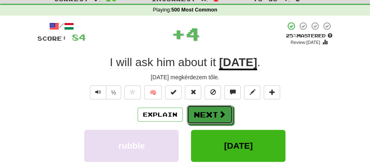
click at [209, 115] on button "Next" at bounding box center [210, 114] width 46 height 19
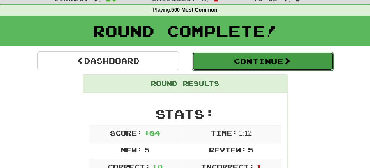
click at [225, 63] on button "Continue" at bounding box center [263, 61] width 142 height 19
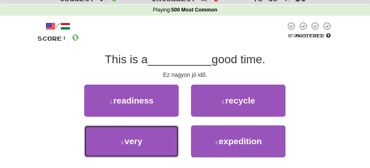
drag, startPoint x: 145, startPoint y: 145, endPoint x: 177, endPoint y: 128, distance: 35.7
click at [148, 143] on button "3 . very" at bounding box center [131, 141] width 95 height 32
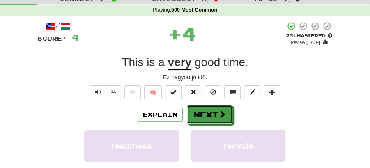
click at [212, 107] on button "Next" at bounding box center [210, 114] width 46 height 19
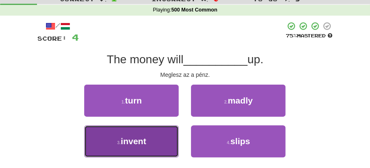
click at [160, 132] on button "3 . invent" at bounding box center [131, 141] width 95 height 32
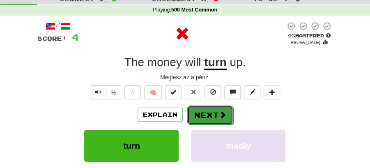
click at [211, 106] on button "Next" at bounding box center [210, 115] width 46 height 19
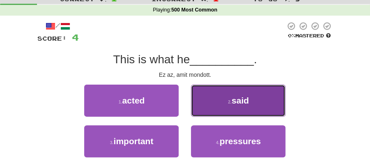
click at [211, 100] on button "2 . said" at bounding box center [238, 101] width 95 height 32
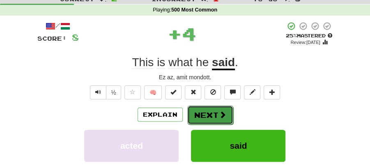
click at [203, 112] on button "Next" at bounding box center [210, 115] width 46 height 19
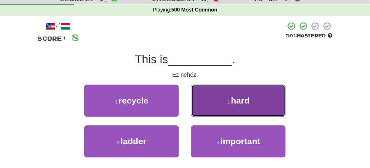
click at [216, 100] on button "2 . hard" at bounding box center [238, 101] width 95 height 32
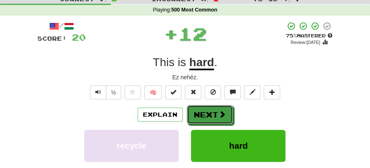
click at [205, 110] on button "Next" at bounding box center [210, 114] width 46 height 19
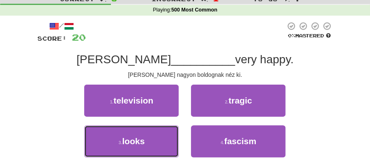
drag, startPoint x: 157, startPoint y: 149, endPoint x: 184, endPoint y: 130, distance: 32.4
click at [160, 146] on button "3 . looks" at bounding box center [131, 141] width 95 height 32
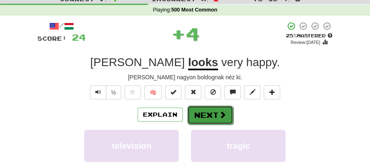
click at [230, 108] on button "Next" at bounding box center [210, 115] width 46 height 19
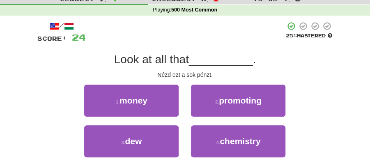
click at [163, 119] on div "1 . money" at bounding box center [131, 105] width 107 height 41
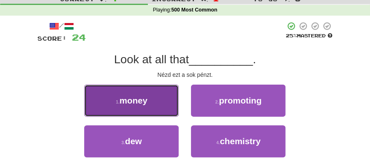
click at [169, 105] on button "1 . money" at bounding box center [131, 101] width 95 height 32
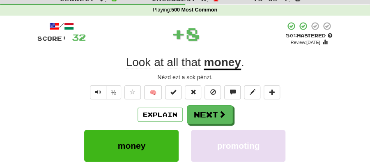
click at [206, 108] on button "Next" at bounding box center [210, 114] width 46 height 19
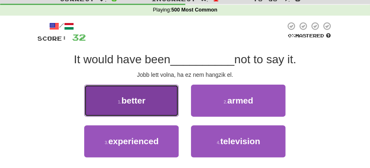
click at [163, 108] on button "1 . better" at bounding box center [131, 101] width 95 height 32
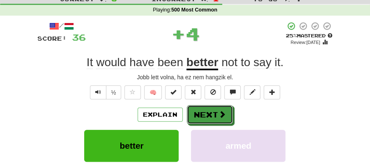
click at [213, 108] on button "Next" at bounding box center [210, 114] width 46 height 19
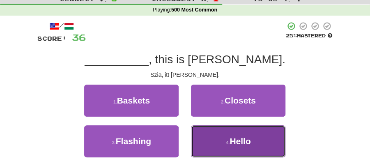
click at [241, 140] on span "Hello" at bounding box center [240, 140] width 21 height 9
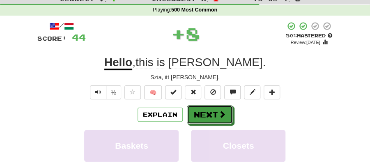
click at [211, 111] on button "Next" at bounding box center [210, 114] width 46 height 19
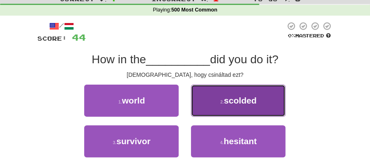
click at [225, 103] on span "scolded" at bounding box center [240, 100] width 32 height 9
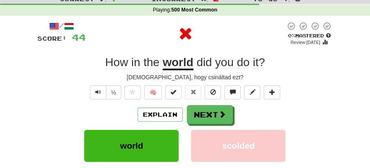
click at [210, 115] on button "Next" at bounding box center [210, 114] width 46 height 19
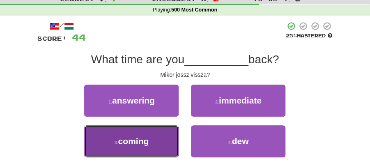
click at [167, 140] on button "3 . coming" at bounding box center [131, 141] width 95 height 32
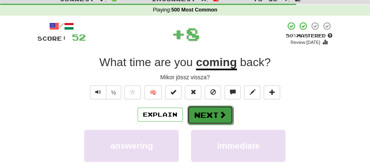
click at [222, 113] on span at bounding box center [222, 114] width 7 height 7
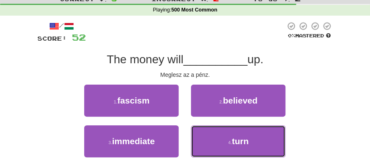
drag, startPoint x: 225, startPoint y: 145, endPoint x: 225, endPoint y: 127, distance: 18.9
click at [225, 145] on button "4 . turn" at bounding box center [238, 141] width 95 height 32
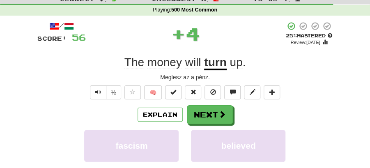
click at [217, 107] on button "Next" at bounding box center [210, 114] width 46 height 19
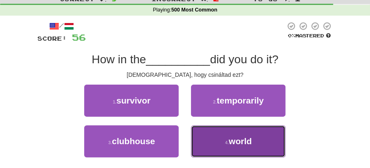
click at [247, 137] on span "world" at bounding box center [240, 140] width 23 height 9
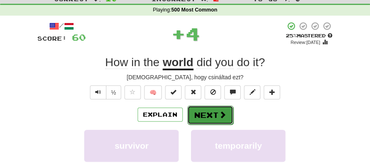
click at [219, 116] on span at bounding box center [222, 114] width 7 height 7
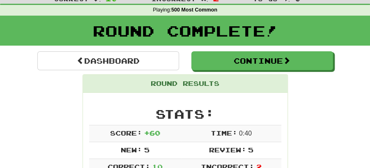
click at [234, 45] on div "Round Complete!" at bounding box center [185, 31] width 370 height 30
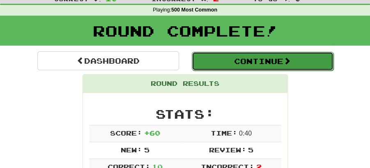
click at [227, 57] on button "Continue" at bounding box center [263, 61] width 142 height 19
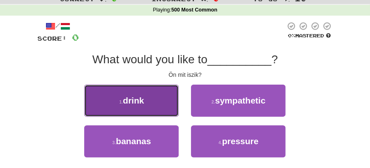
click at [160, 105] on button "1 . drink" at bounding box center [131, 101] width 95 height 32
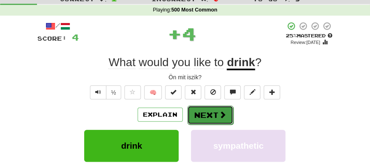
click at [225, 112] on span at bounding box center [222, 114] width 7 height 7
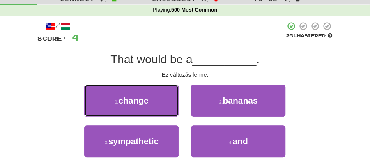
drag, startPoint x: 155, startPoint y: 98, endPoint x: 161, endPoint y: 100, distance: 6.6
click at [157, 99] on button "1 . change" at bounding box center [131, 101] width 95 height 32
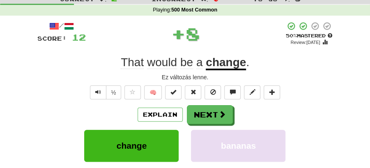
click at [244, 116] on div "Explain Next" at bounding box center [185, 114] width 296 height 19
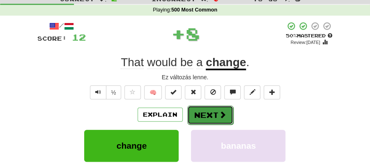
click at [215, 118] on button "Next" at bounding box center [210, 115] width 46 height 19
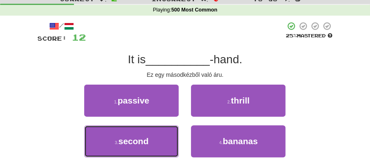
drag, startPoint x: 141, startPoint y: 145, endPoint x: 179, endPoint y: 127, distance: 42.1
click at [143, 143] on span "second" at bounding box center [133, 140] width 30 height 9
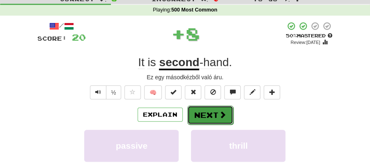
click at [211, 113] on button "Next" at bounding box center [210, 115] width 46 height 19
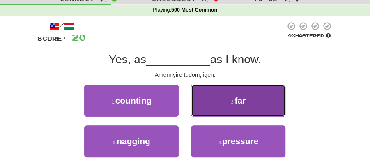
click at [223, 98] on button "2 . far" at bounding box center [238, 101] width 95 height 32
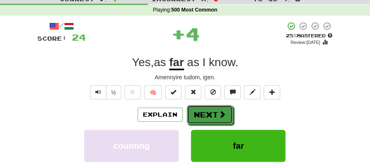
click at [199, 107] on button "Next" at bounding box center [210, 114] width 46 height 19
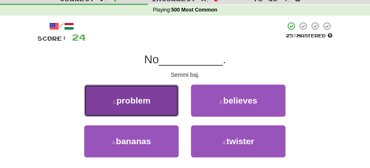
click at [159, 104] on button "1 . problem" at bounding box center [131, 101] width 95 height 32
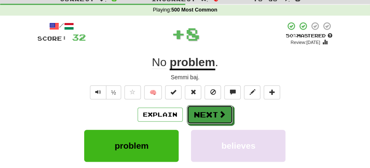
click at [228, 120] on button "Next" at bounding box center [210, 114] width 46 height 19
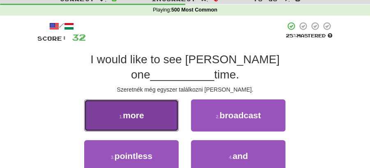
click at [164, 103] on button "1 . more" at bounding box center [131, 115] width 95 height 32
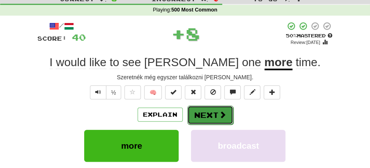
click at [195, 109] on button "Next" at bounding box center [210, 115] width 46 height 19
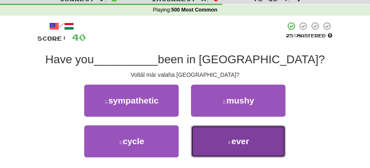
click at [252, 143] on button "4 . ever" at bounding box center [238, 141] width 95 height 32
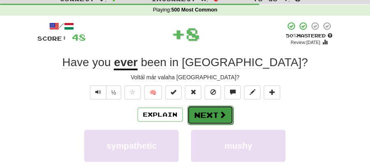
click at [226, 115] on button "Next" at bounding box center [210, 115] width 46 height 19
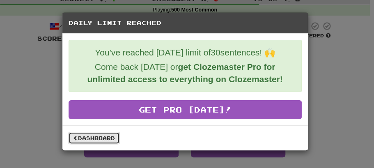
click at [105, 134] on link "Dashboard" at bounding box center [94, 138] width 51 height 12
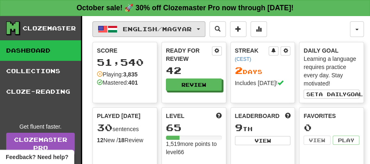
click at [205, 29] on button "English / Magyar" at bounding box center [148, 29] width 113 height 16
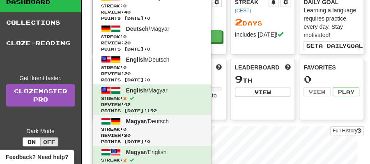
scroll to position [55, 0]
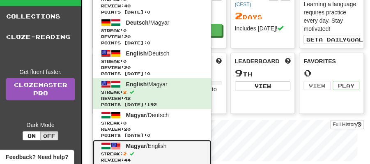
click at [151, 150] on link "Magyar / English Streak: 2 Review: 44 Points [DATE]: 188" at bounding box center [152, 155] width 118 height 31
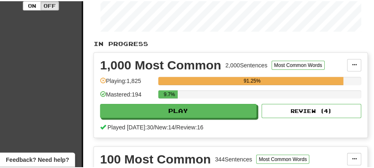
scroll to position [192, 0]
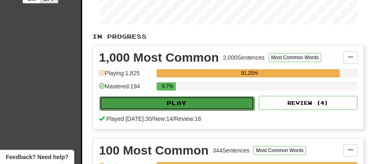
click at [194, 103] on button "Play" at bounding box center [176, 103] width 155 height 14
select select "**"
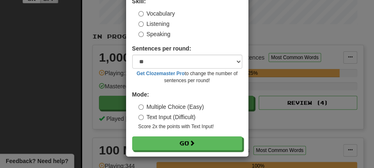
scroll to position [56, 0]
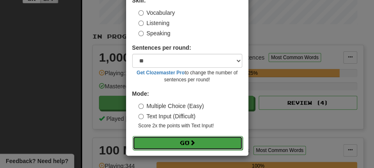
click at [189, 141] on button "Go" at bounding box center [188, 143] width 110 height 14
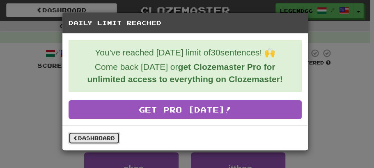
click at [98, 135] on link "Dashboard" at bounding box center [94, 138] width 51 height 12
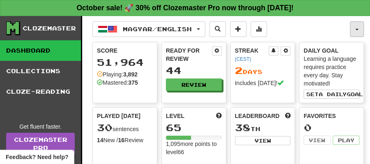
click at [361, 24] on button "button" at bounding box center [357, 29] width 14 height 16
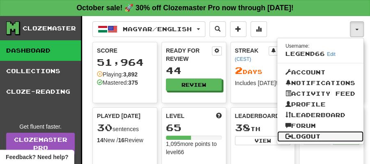
click at [294, 135] on link "Logout" at bounding box center [320, 136] width 86 height 11
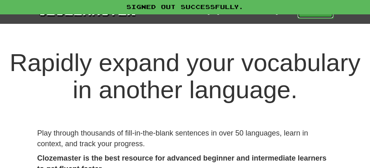
click at [314, 14] on link "Play" at bounding box center [316, 12] width 36 height 14
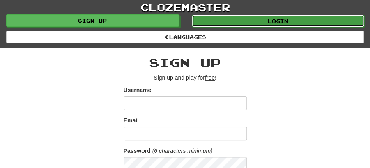
click at [276, 15] on link "Login" at bounding box center [278, 21] width 173 height 12
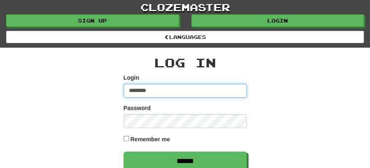
type input "********"
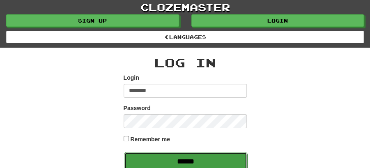
click at [193, 162] on input "******" at bounding box center [185, 161] width 123 height 19
